Goal: Transaction & Acquisition: Purchase product/service

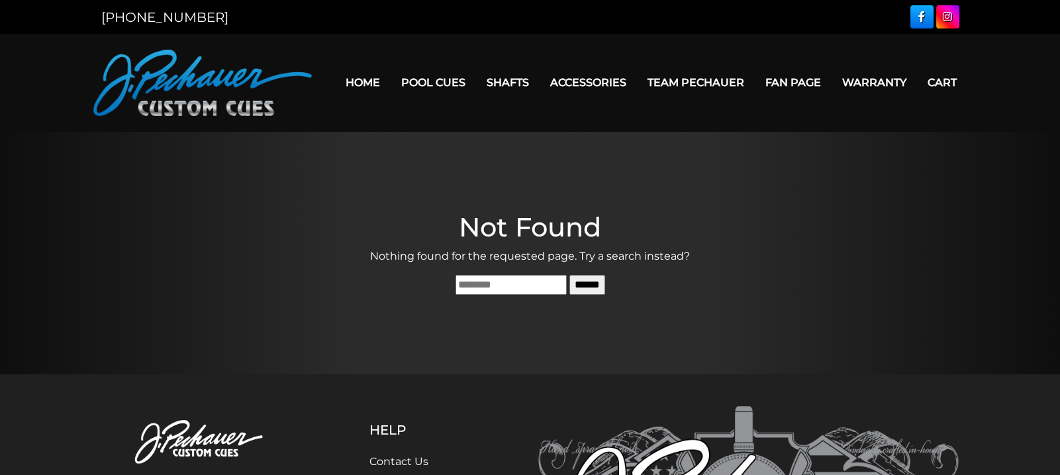
click at [369, 81] on link "Home" at bounding box center [363, 83] width 56 height 34
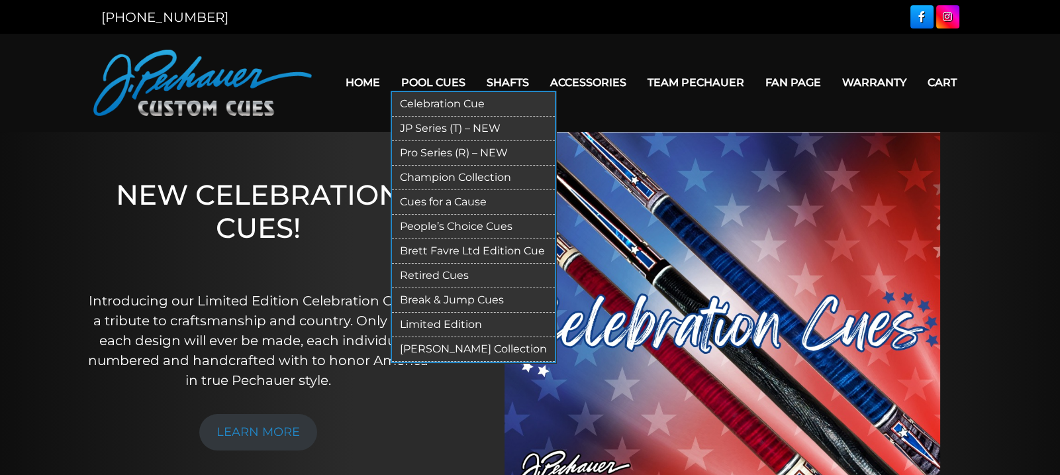
click at [442, 109] on link "Celebration Cue" at bounding box center [473, 104] width 163 height 25
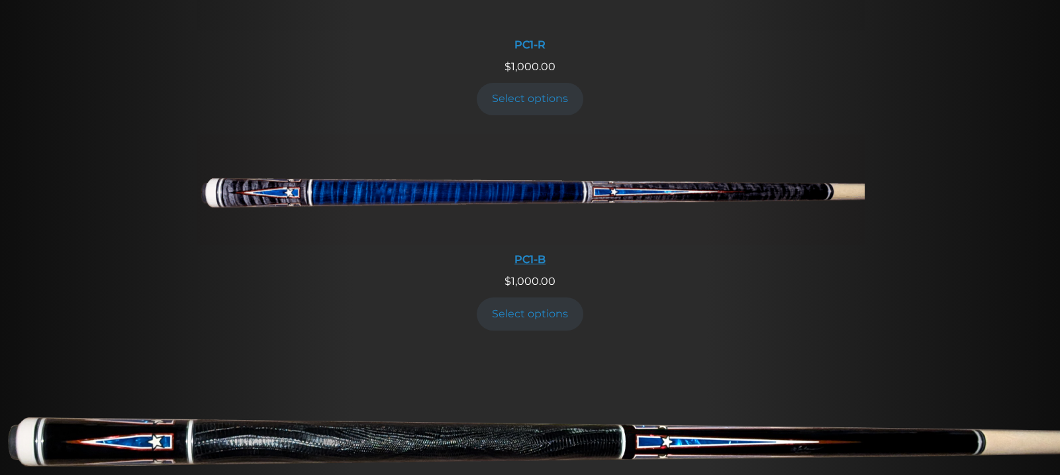
scroll to position [674, 0]
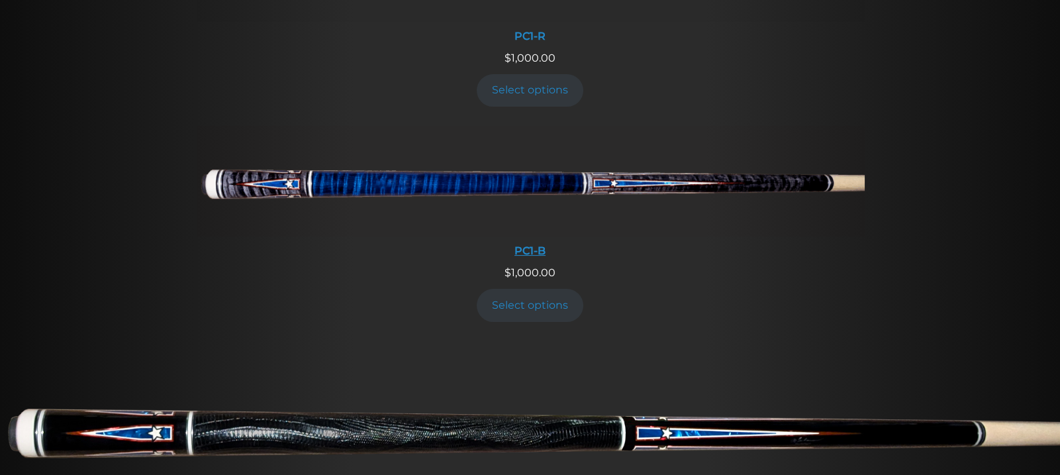
click at [498, 190] on img at bounding box center [530, 180] width 669 height 111
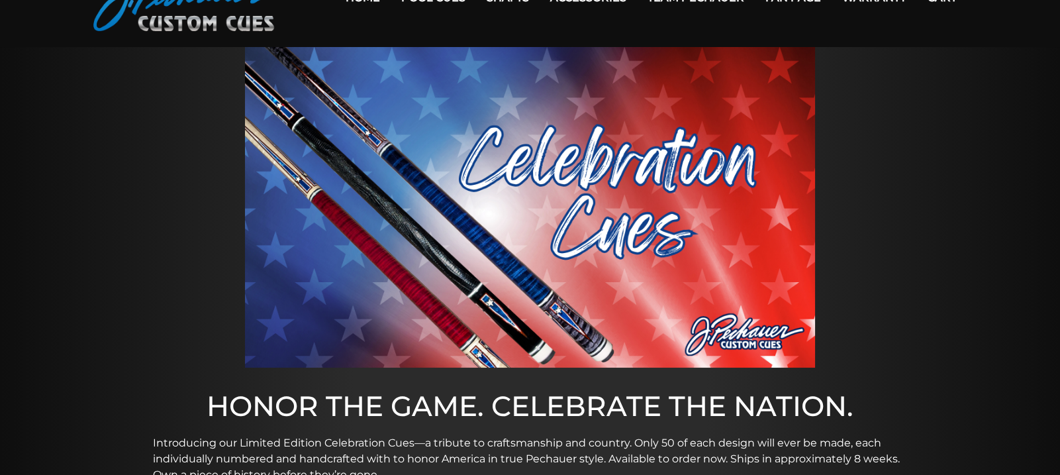
scroll to position [0, 0]
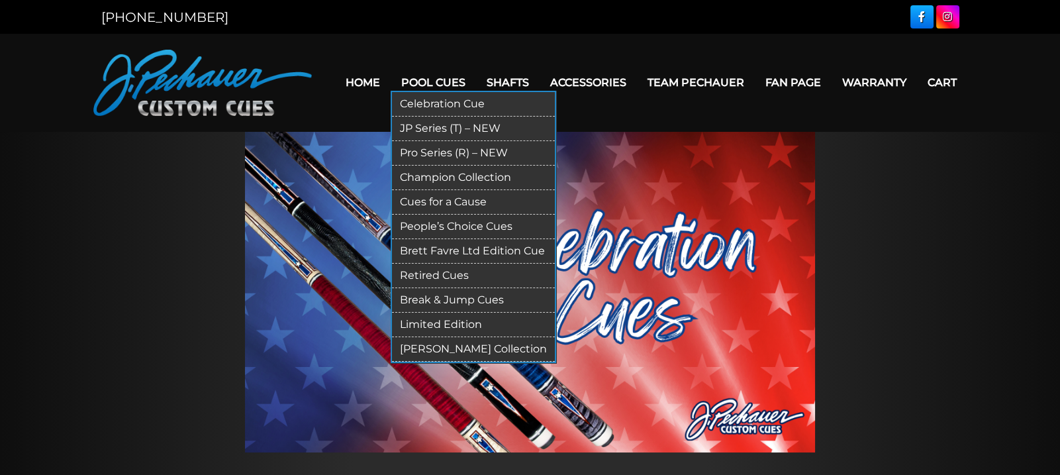
click at [452, 152] on link "Pro Series (R) – NEW" at bounding box center [473, 153] width 163 height 25
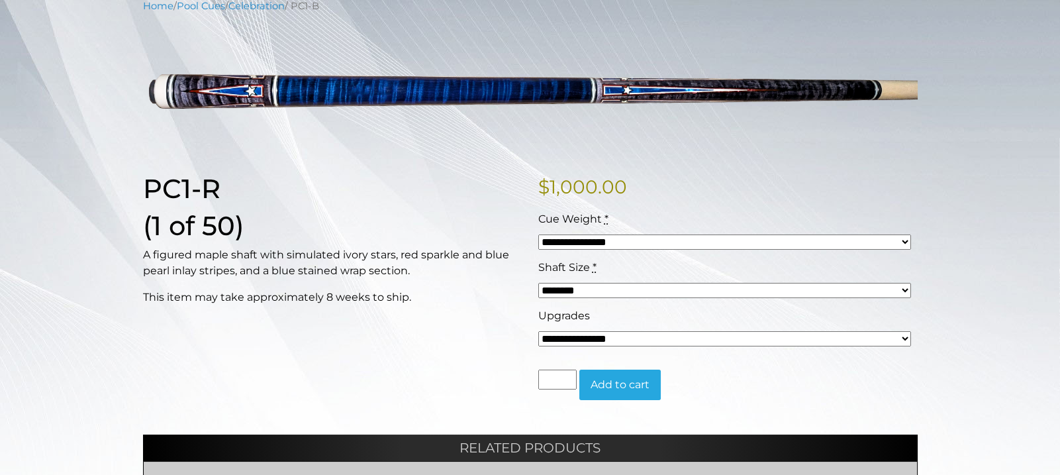
scroll to position [179, 0]
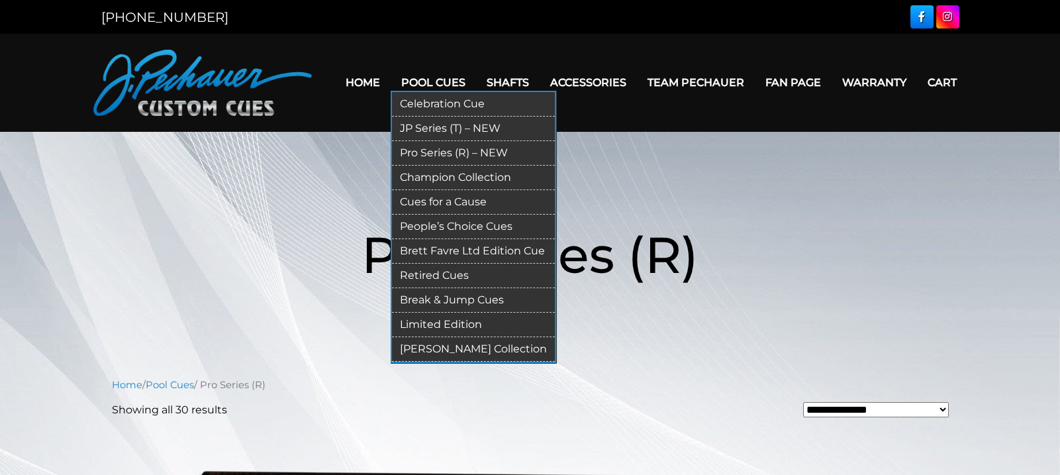
click at [446, 175] on link "Champion Collection" at bounding box center [473, 178] width 163 height 25
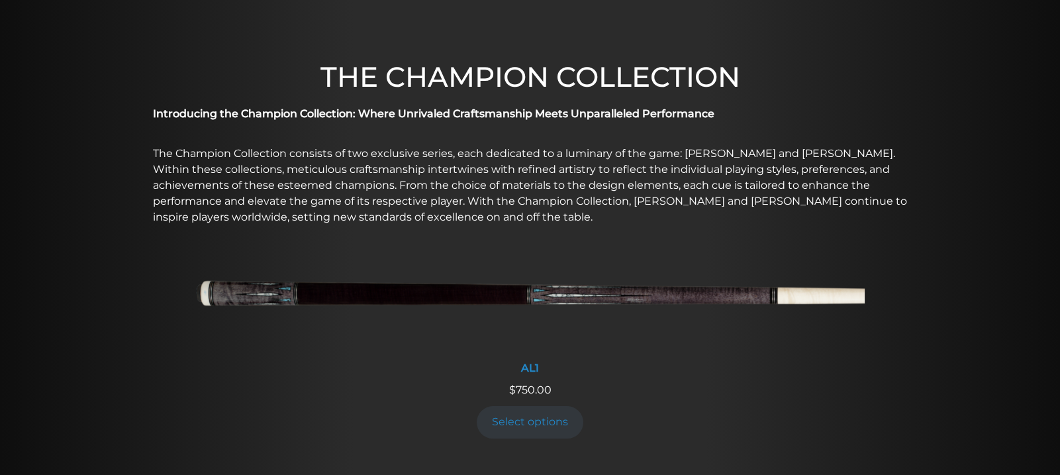
scroll to position [377, 0]
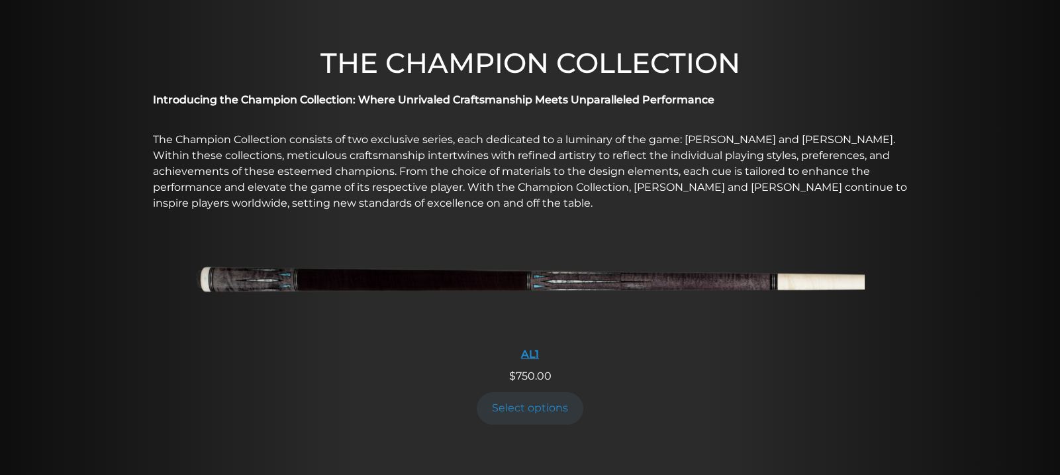
click at [517, 285] on img at bounding box center [530, 283] width 669 height 111
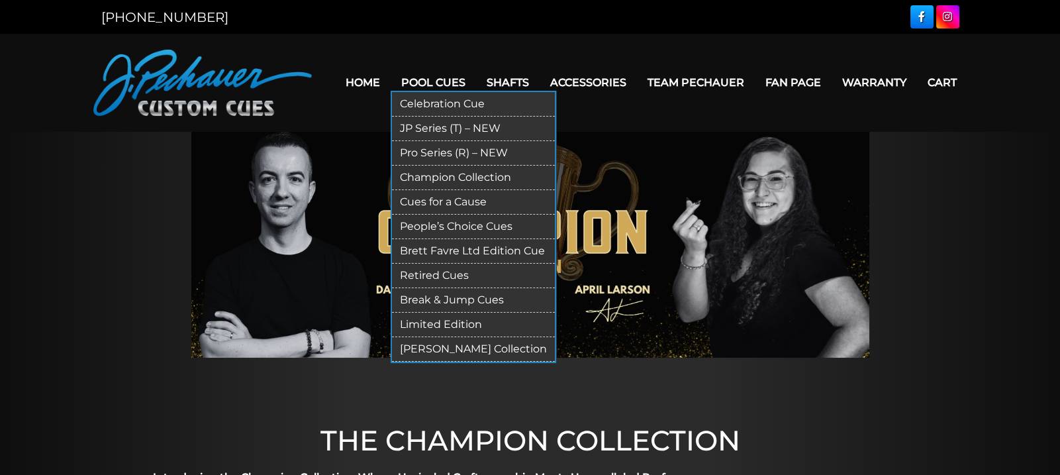
click at [450, 230] on link "People’s Choice Cues" at bounding box center [473, 227] width 163 height 25
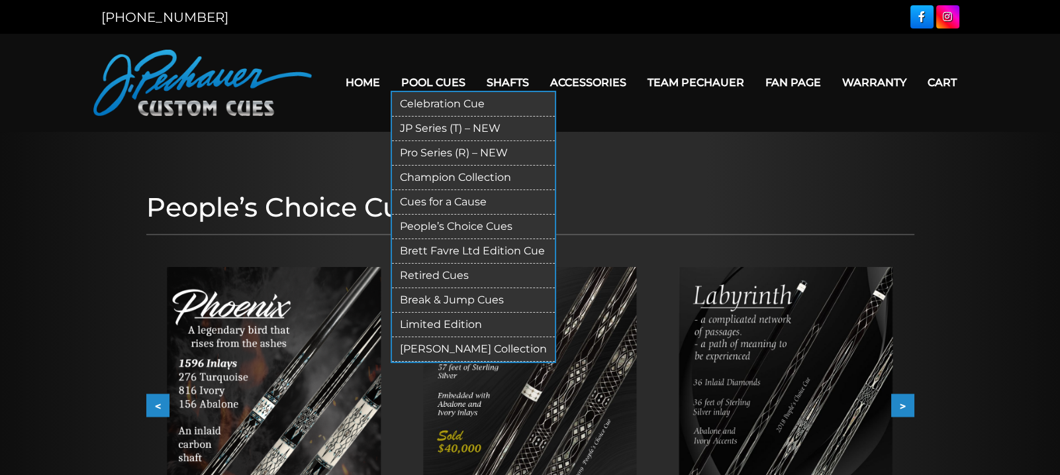
click at [442, 256] on link "Brett Favre Ltd Edition Cue" at bounding box center [473, 251] width 163 height 25
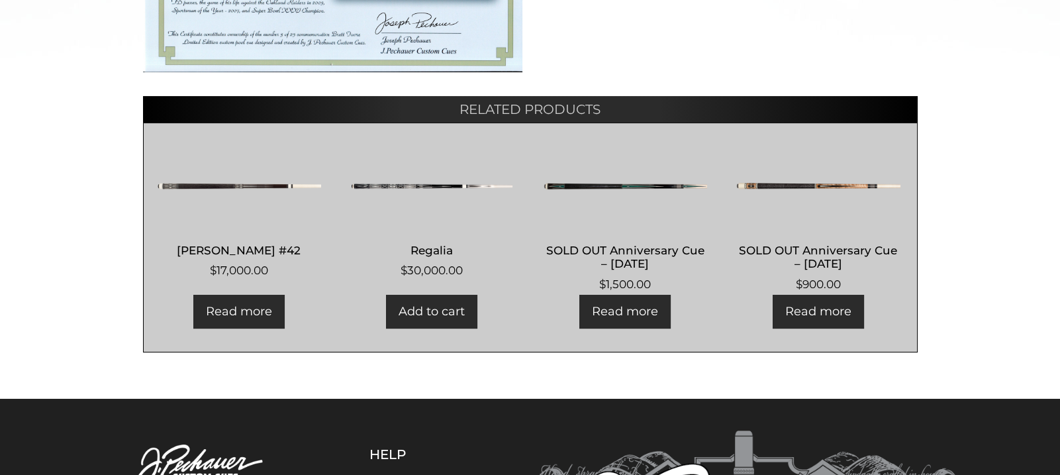
scroll to position [750, 0]
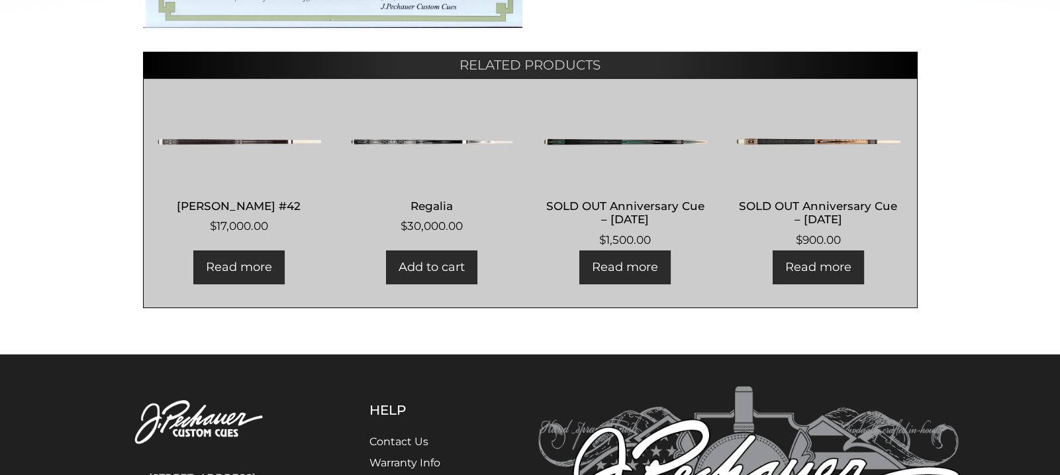
click at [265, 143] on img at bounding box center [239, 141] width 165 height 79
click at [417, 138] on img at bounding box center [432, 141] width 165 height 79
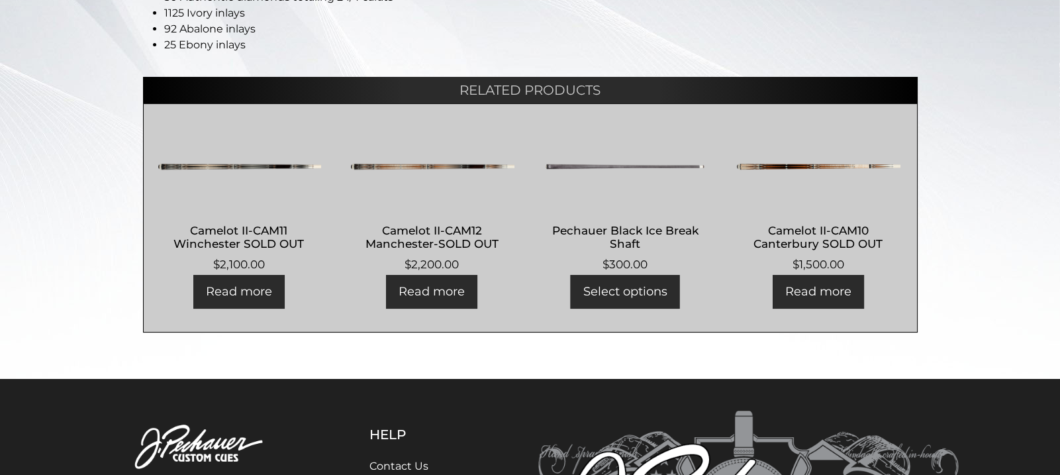
scroll to position [383, 0]
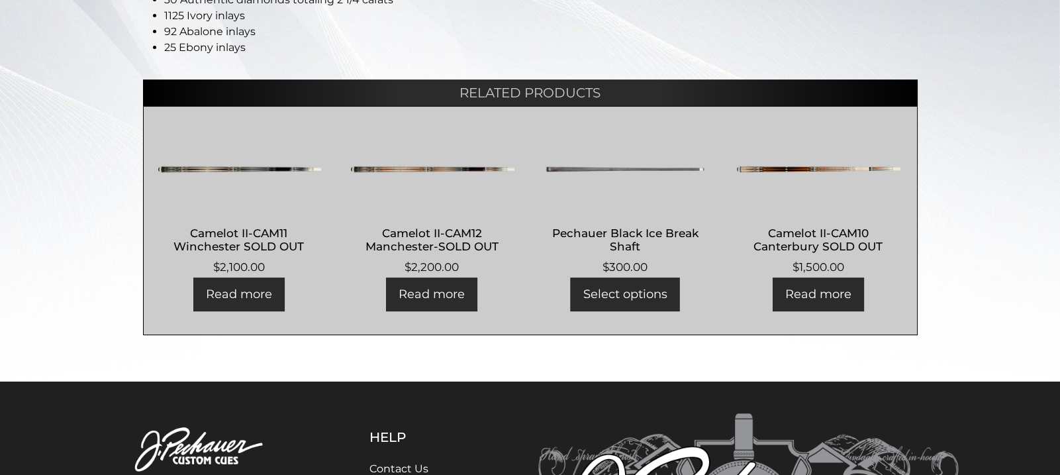
click at [636, 166] on img at bounding box center [625, 169] width 165 height 79
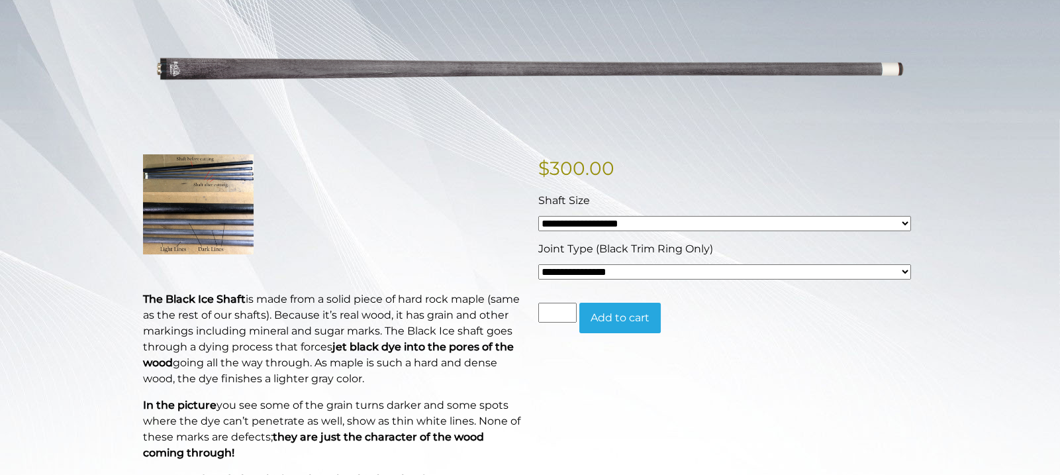
scroll to position [199, 0]
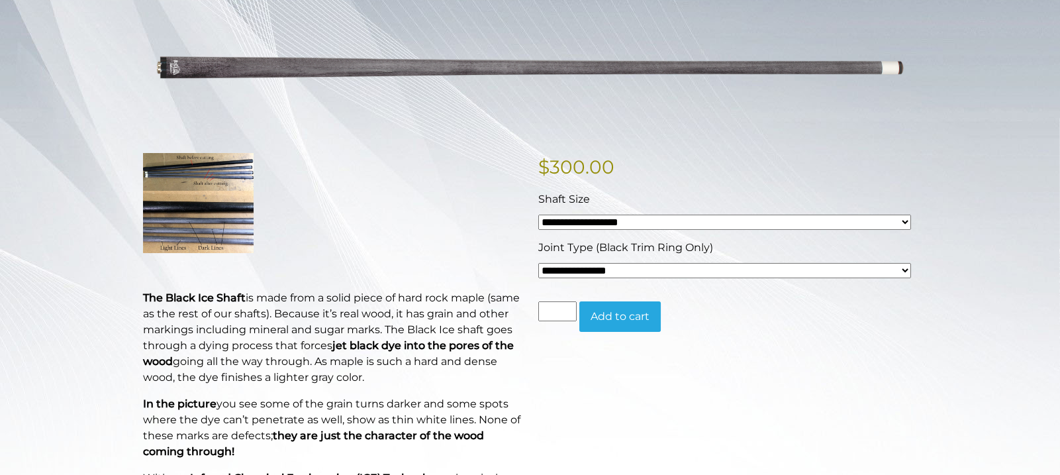
click at [587, 272] on select "**********" at bounding box center [724, 270] width 373 height 15
click at [581, 265] on select "**********" at bounding box center [724, 270] width 373 height 15
